Goal: Download file/media

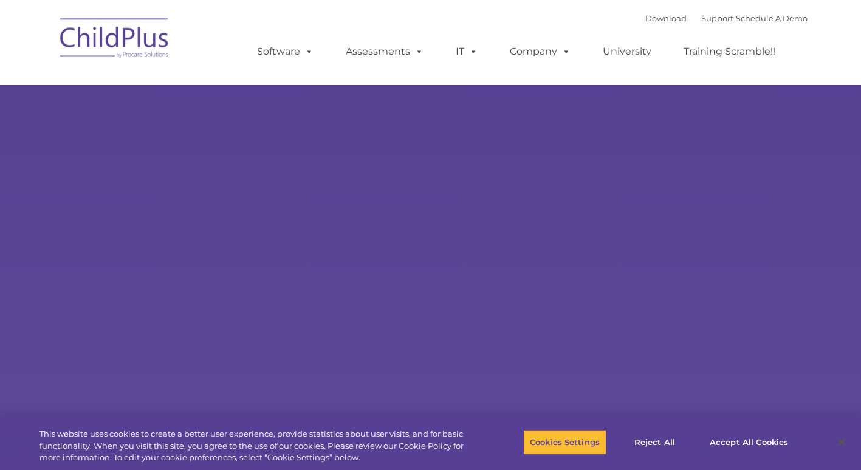
select select "MEDIUM"
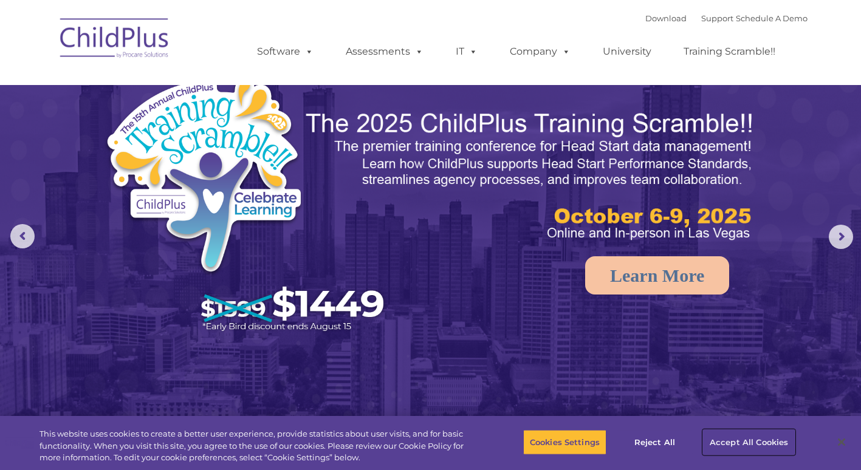
click at [767, 442] on button "Accept All Cookies" at bounding box center [749, 443] width 92 height 26
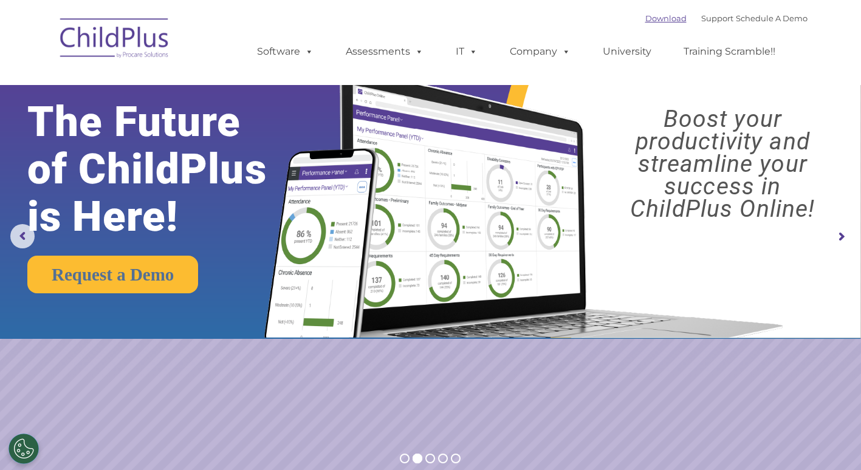
click at [645, 16] on link "Download" at bounding box center [665, 18] width 41 height 10
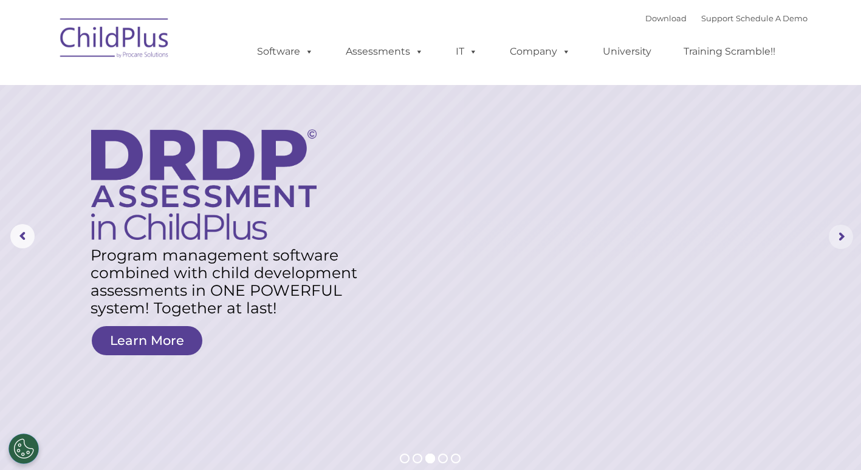
click at [839, 238] on rs-arrow at bounding box center [841, 237] width 24 height 24
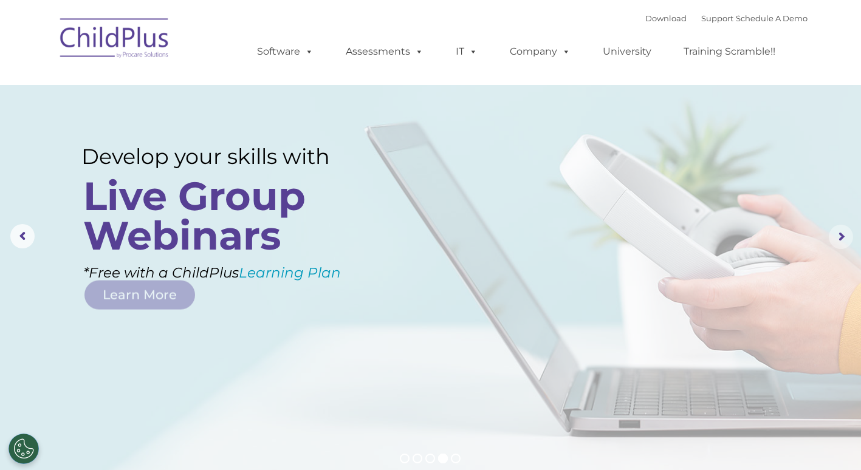
click at [839, 238] on rs-arrow at bounding box center [841, 237] width 24 height 24
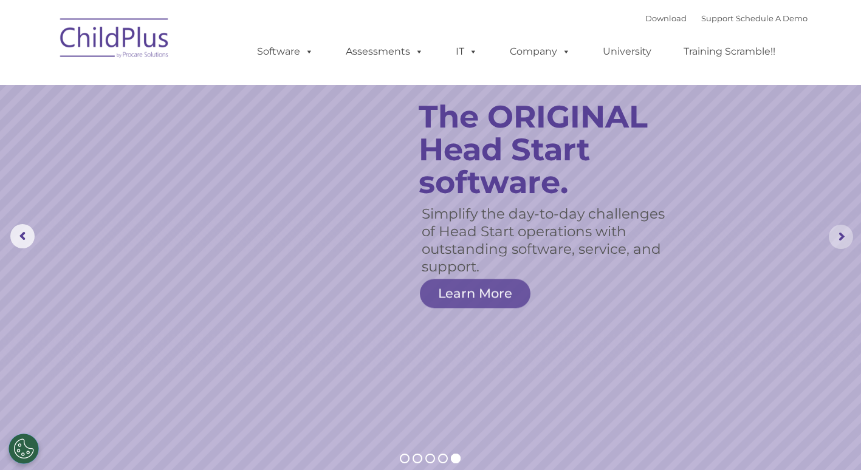
click at [839, 238] on rs-arrow at bounding box center [841, 237] width 24 height 24
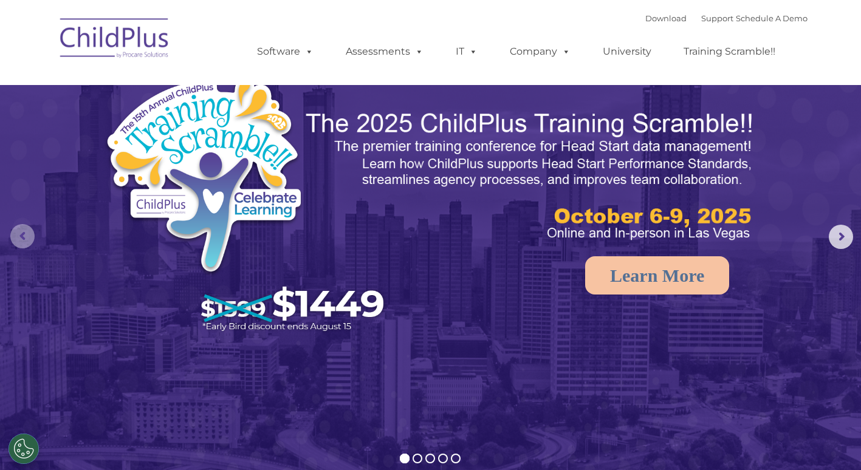
click at [31, 230] on rs-arrow at bounding box center [22, 236] width 24 height 24
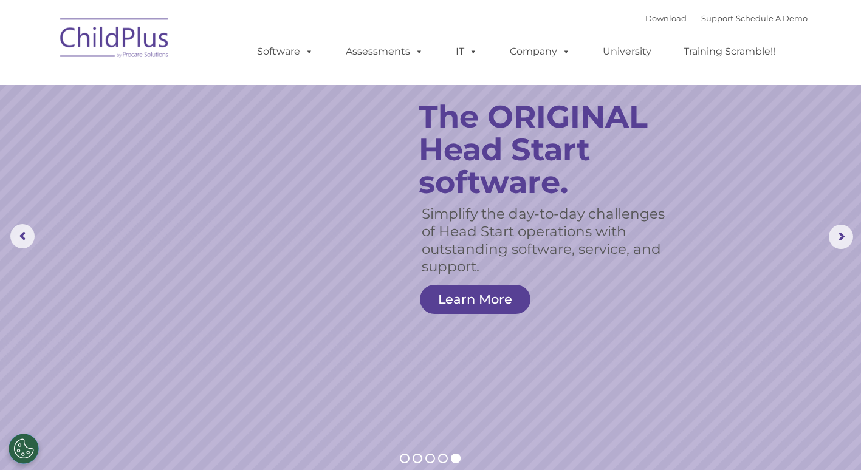
click at [16, 30] on nav "Download Support | Schedule A Demo  MENU MENU Software ChildPlus: The original…" at bounding box center [430, 42] width 861 height 85
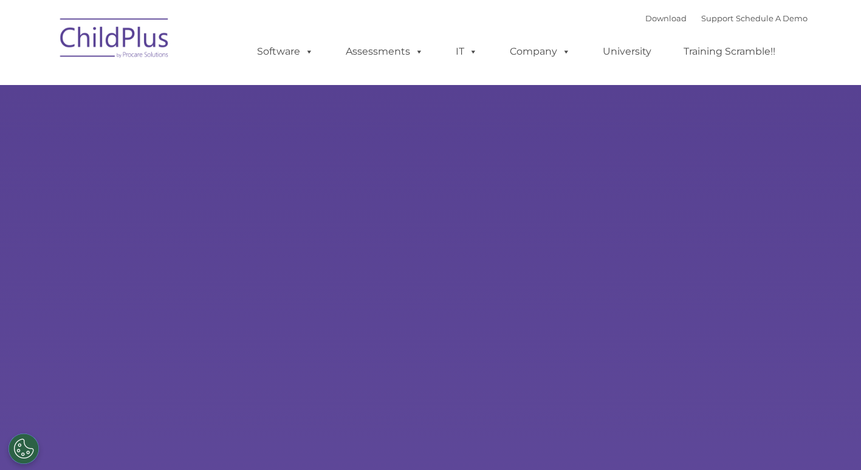
type input ""
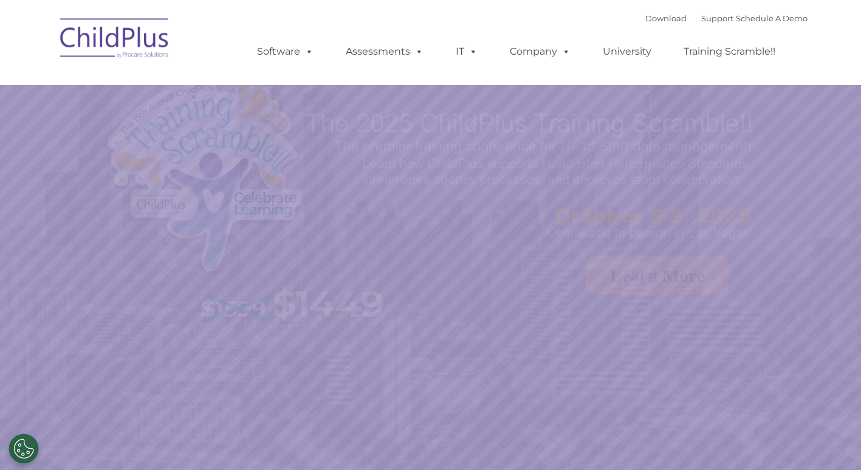
select select "MEDIUM"
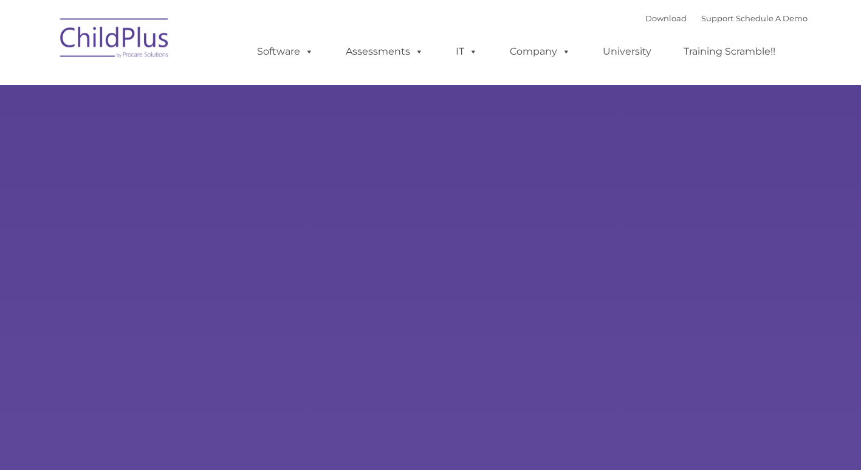
type input ""
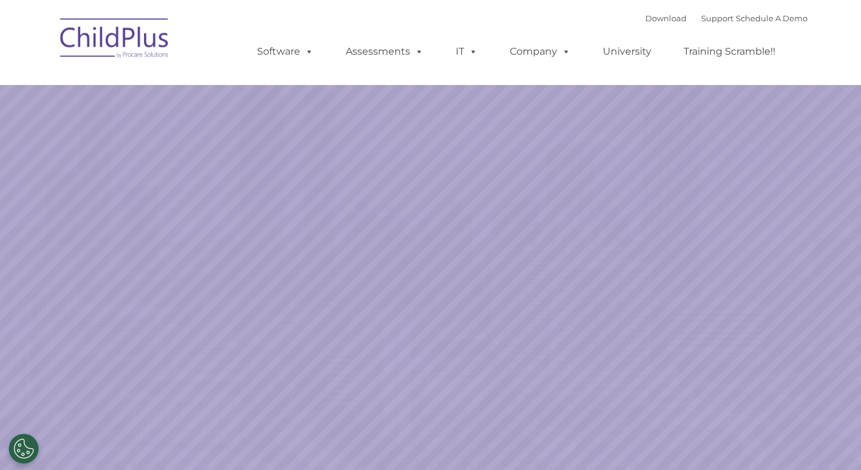
select select "MEDIUM"
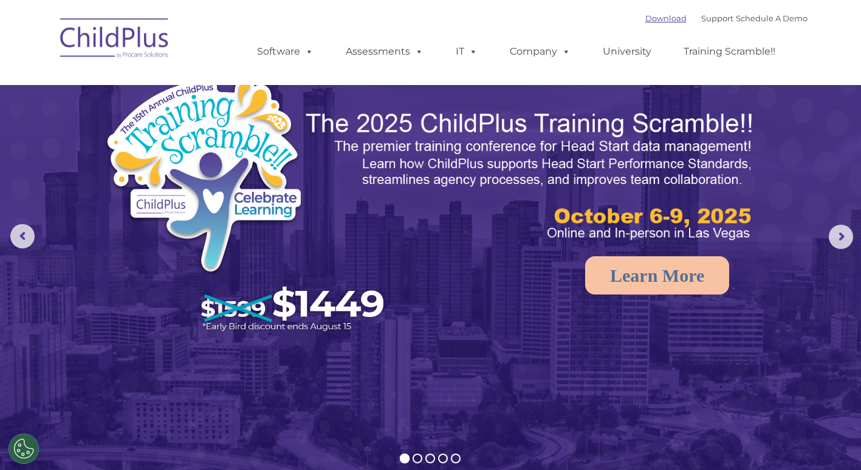
click at [645, 18] on link "Download" at bounding box center [665, 18] width 41 height 10
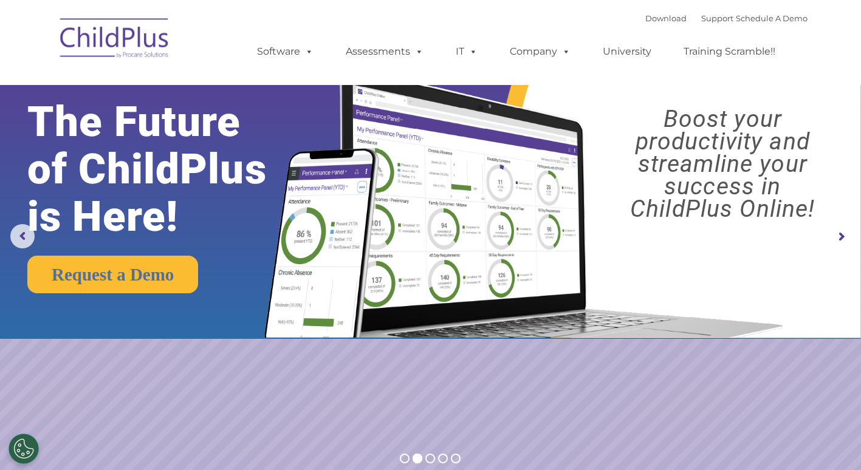
click at [216, 34] on div "Download Support | Schedule A Demo  MENU MENU Software ChildPlus: The original…" at bounding box center [431, 42] width 754 height 67
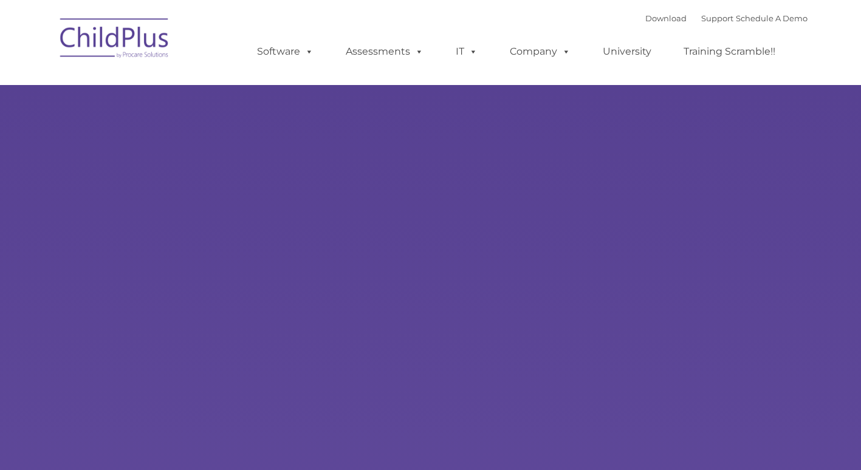
type input ""
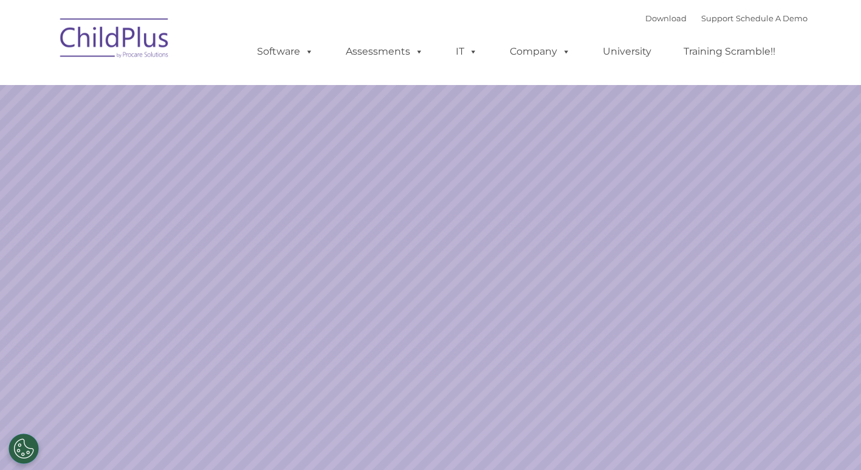
select select "MEDIUM"
